Goal: Task Accomplishment & Management: Use online tool/utility

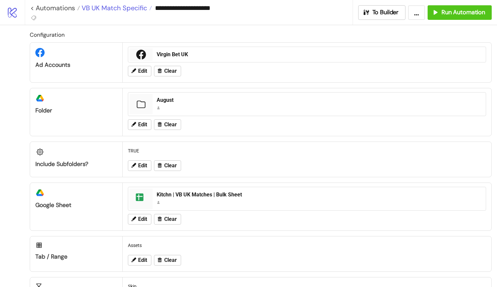
click at [130, 7] on span "VB UK Match Specific" at bounding box center [113, 8] width 67 height 9
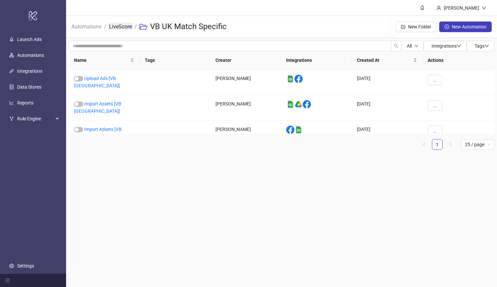
click at [121, 27] on link "LiveScore" at bounding box center [120, 25] width 25 height 7
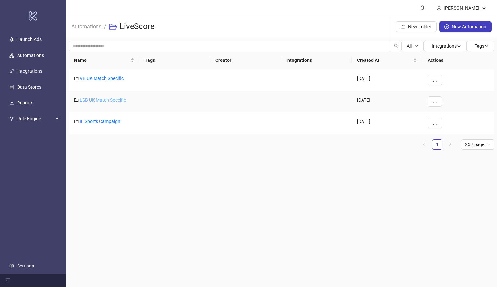
click at [94, 100] on link "LSB UK Match Specific" at bounding box center [103, 99] width 46 height 5
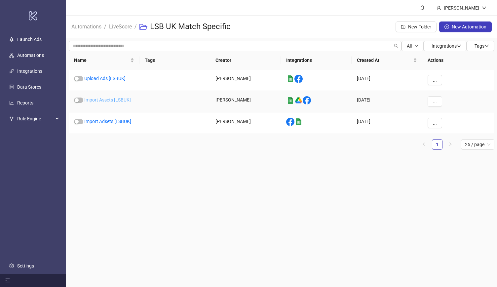
click at [115, 100] on link "Import Assets [LSBUK]" at bounding box center [107, 99] width 47 height 5
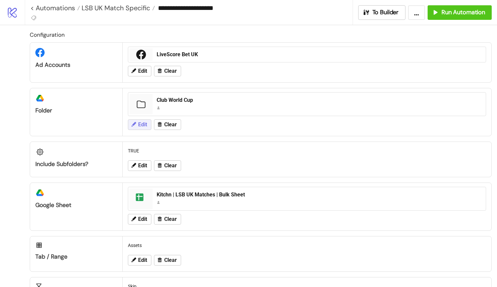
click at [145, 122] on span "Edit" at bounding box center [142, 125] width 9 height 6
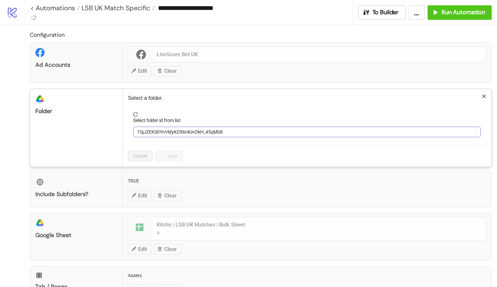
click at [187, 133] on span "1SjJZEKS0YnVldyKD56t4UvOkH_45qMS8" at bounding box center [307, 132] width 340 height 10
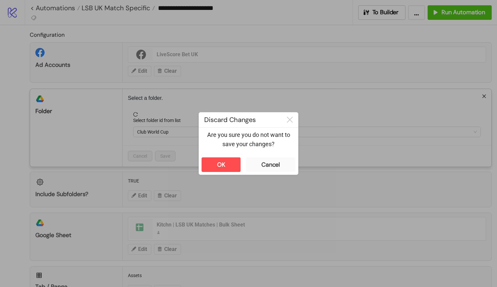
click at [214, 81] on div "**********" at bounding box center [248, 143] width 497 height 287
click at [259, 163] on button "Cancel" at bounding box center [271, 164] width 50 height 15
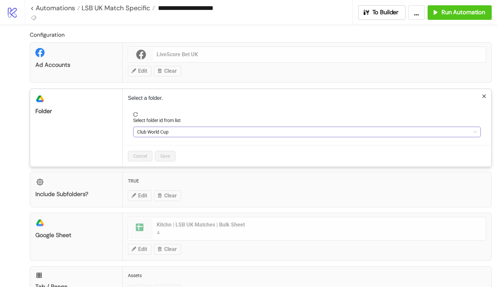
click at [201, 131] on span "Club World Cup" at bounding box center [307, 132] width 340 height 10
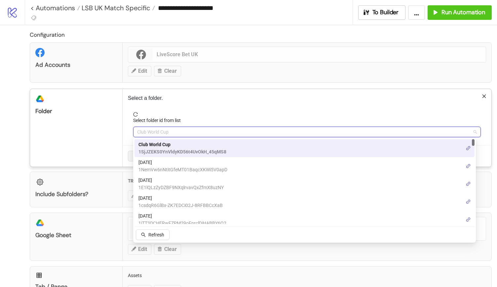
click at [1, 102] on div "Configuration Ad Accounts LiveScore Bet UK Edit Clear platform/google_drive Fol…" at bounding box center [248, 189] width 497 height 328
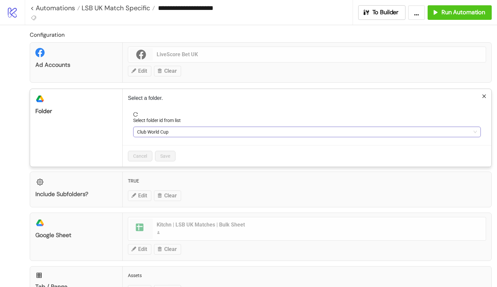
click at [156, 131] on span "Club World Cup" at bounding box center [307, 132] width 340 height 10
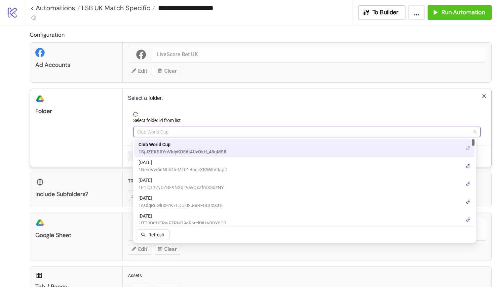
click at [470, 148] on icon "link" at bounding box center [469, 148] width 4 height 4
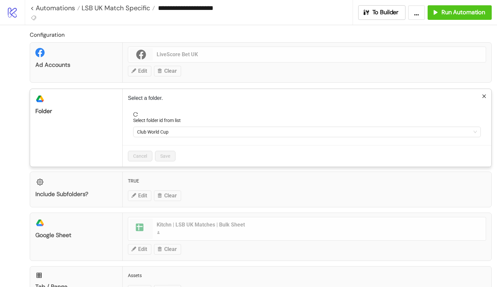
click at [235, 34] on h2 "Configuration" at bounding box center [261, 34] width 462 height 9
click at [153, 134] on span "Club World Cup" at bounding box center [307, 132] width 340 height 10
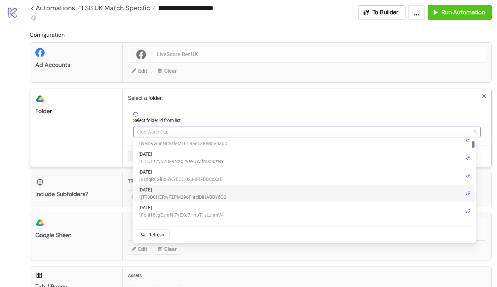
scroll to position [26, 0]
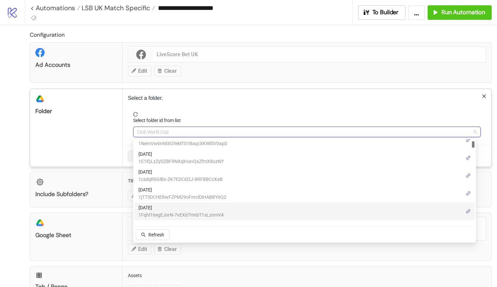
click at [174, 209] on span "[DATE]" at bounding box center [181, 207] width 85 height 7
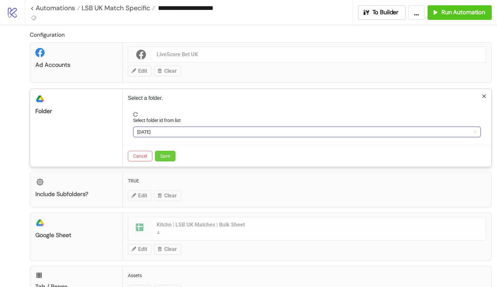
click at [167, 157] on span "Save" at bounding box center [165, 155] width 10 height 5
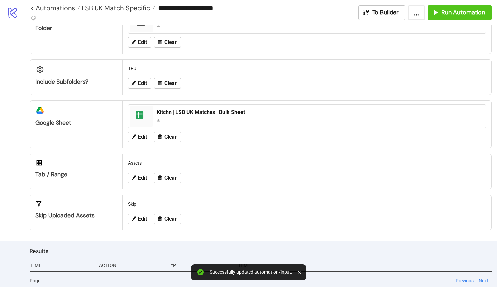
scroll to position [0, 0]
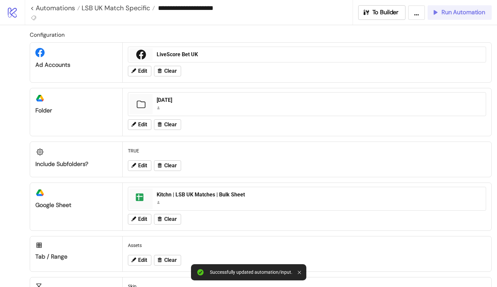
click at [450, 12] on span "Run Automation" at bounding box center [464, 13] width 44 height 8
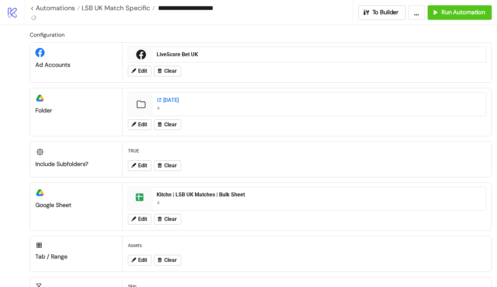
click at [178, 99] on div "[DATE]" at bounding box center [319, 100] width 325 height 7
click at [448, 16] on button "Run Automation" at bounding box center [460, 12] width 64 height 15
click at [455, 12] on span "Run Automation" at bounding box center [464, 13] width 44 height 8
